Goal: Transaction & Acquisition: Purchase product/service

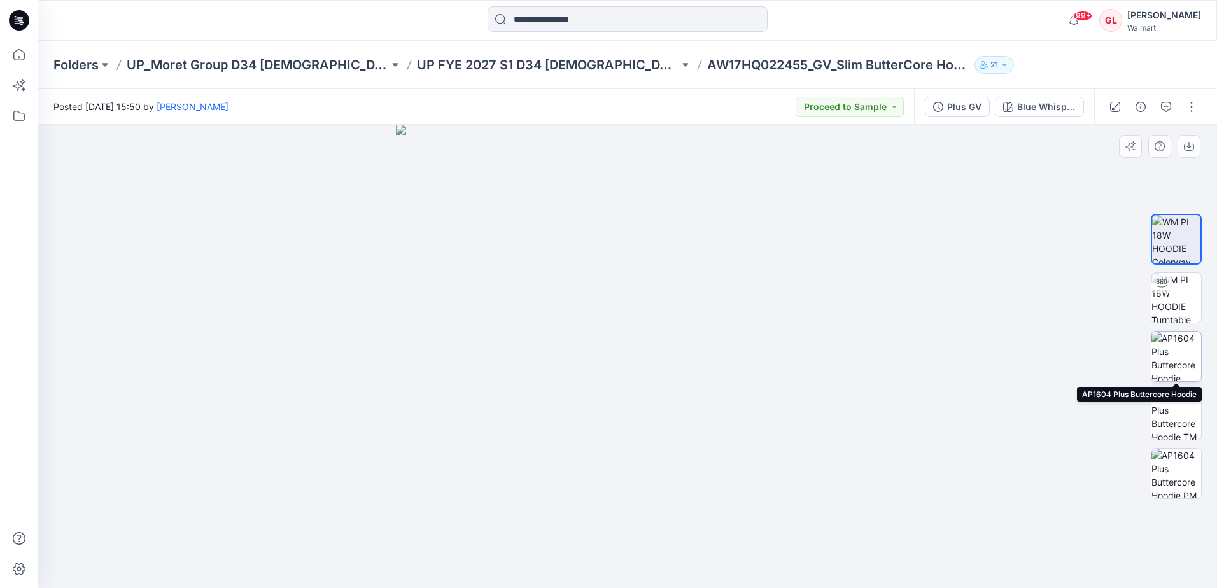
click at [1177, 368] on img at bounding box center [1176, 357] width 50 height 50
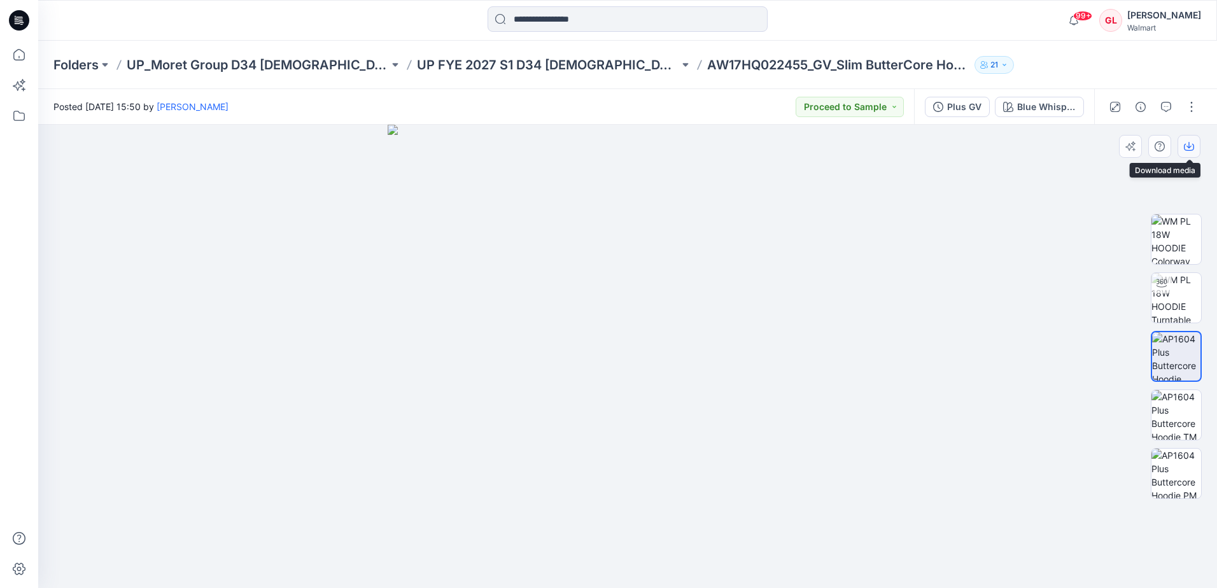
click at [1190, 151] on icon "button" at bounding box center [1189, 147] width 10 height 7
click at [1176, 421] on img at bounding box center [1176, 415] width 50 height 50
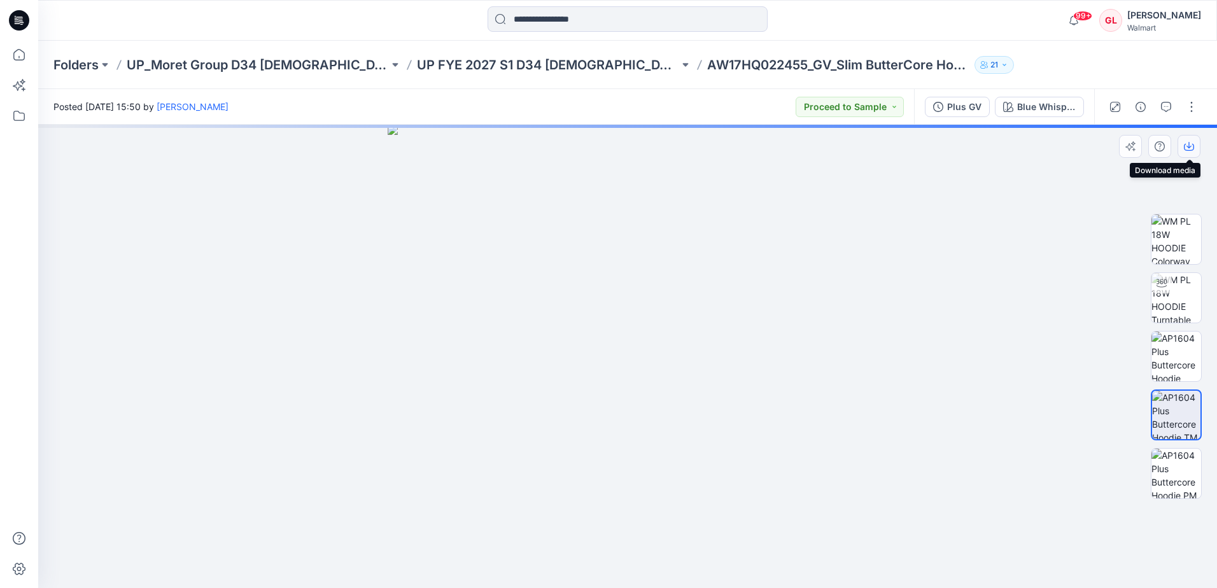
click at [1187, 149] on icon "button" at bounding box center [1189, 146] width 10 height 10
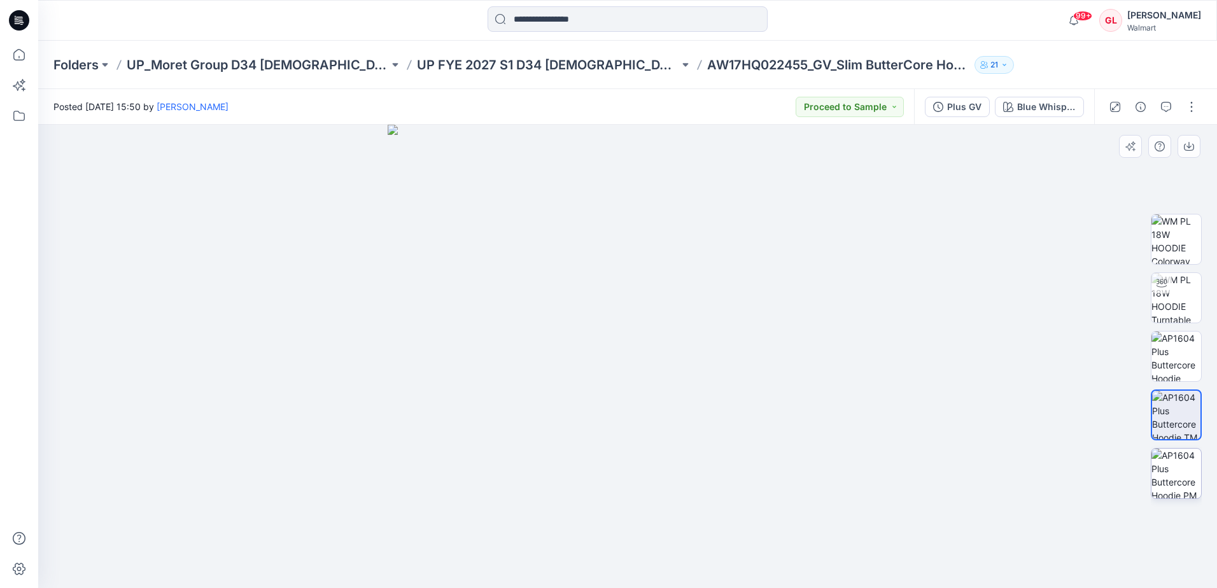
click at [1178, 476] on img at bounding box center [1176, 474] width 50 height 50
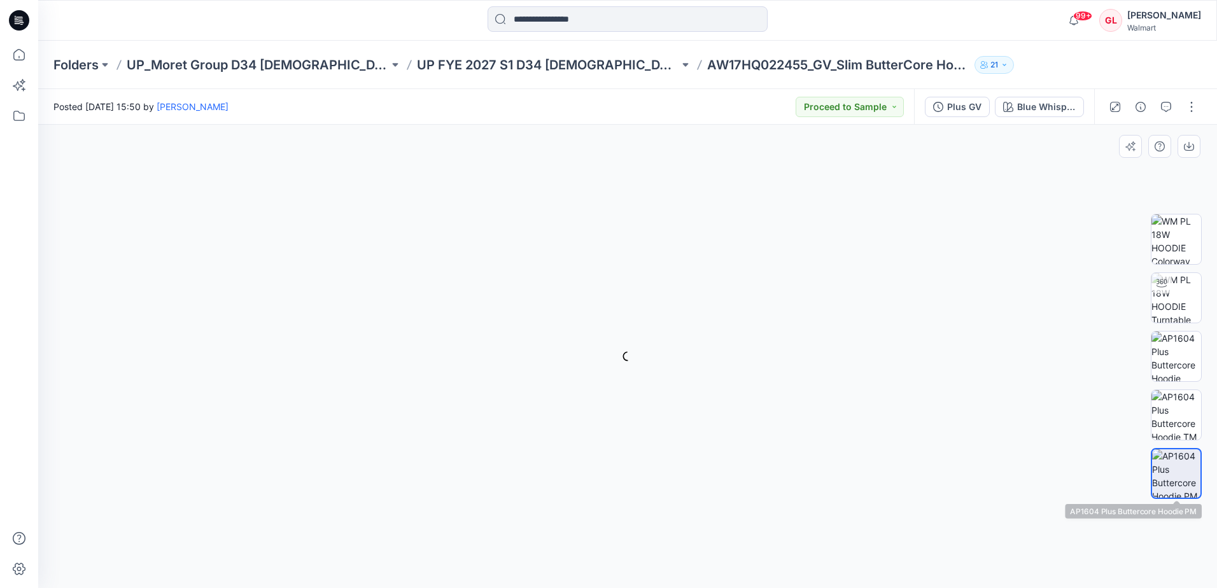
click at [1178, 476] on img at bounding box center [1176, 473] width 48 height 48
click at [1189, 152] on button "button" at bounding box center [1188, 146] width 23 height 23
click at [1184, 360] on img at bounding box center [1176, 357] width 50 height 50
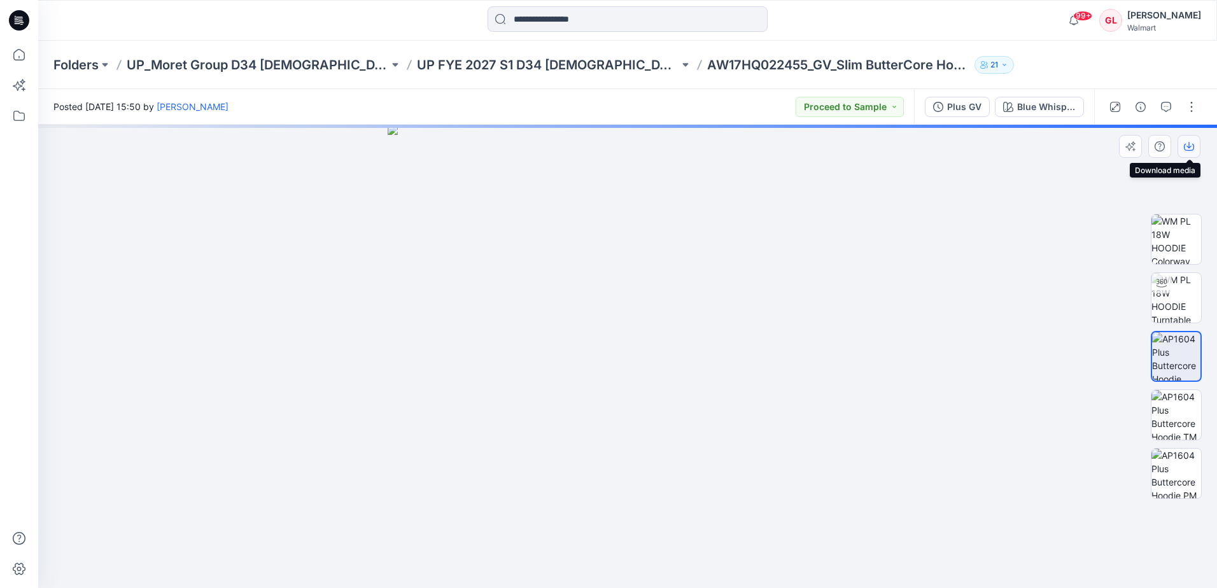
click at [1192, 144] on icon "button" at bounding box center [1189, 146] width 10 height 10
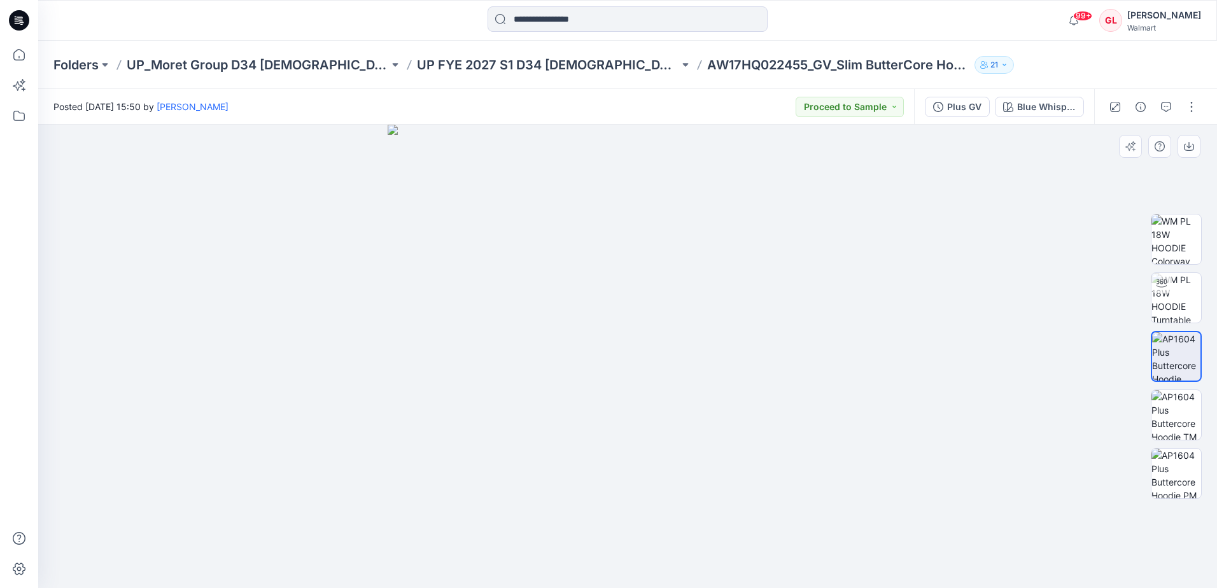
click at [1056, 413] on div at bounding box center [627, 356] width 1179 height 463
